Goal: Transaction & Acquisition: Purchase product/service

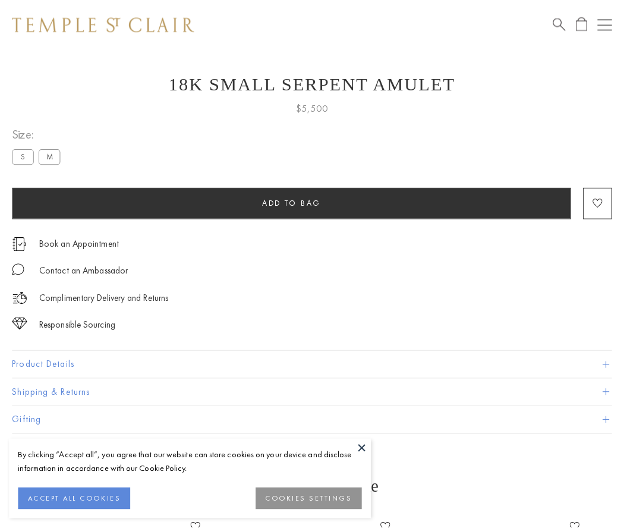
scroll to position [48, 0]
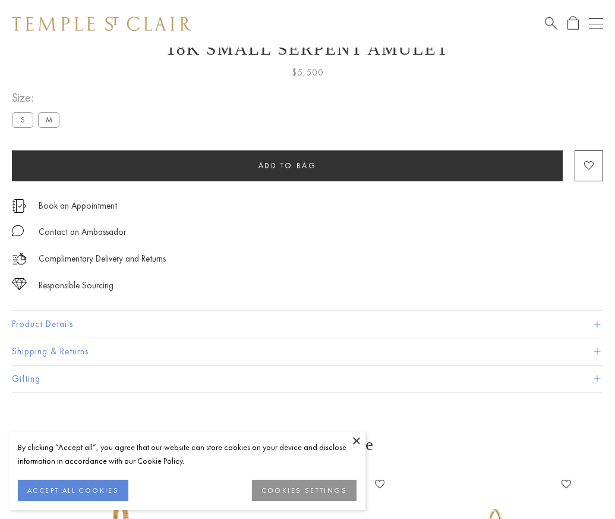
click at [287, 165] on span "Add to bag" at bounding box center [287, 165] width 58 height 10
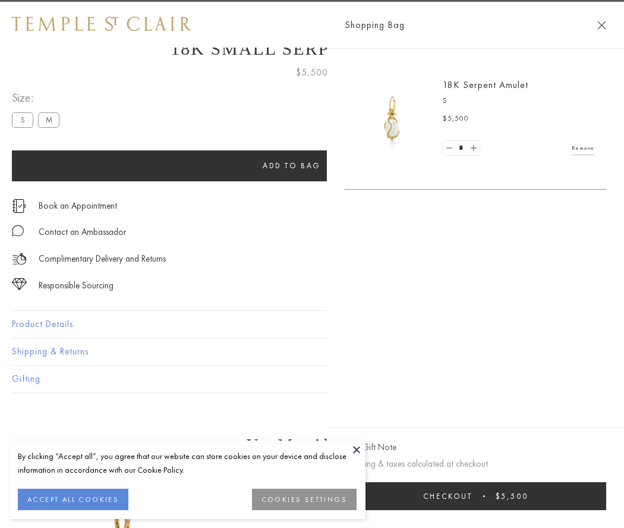
click at [478, 496] on button "Checkout $5,500" at bounding box center [475, 496] width 261 height 28
